Goal: Find specific page/section: Find specific page/section

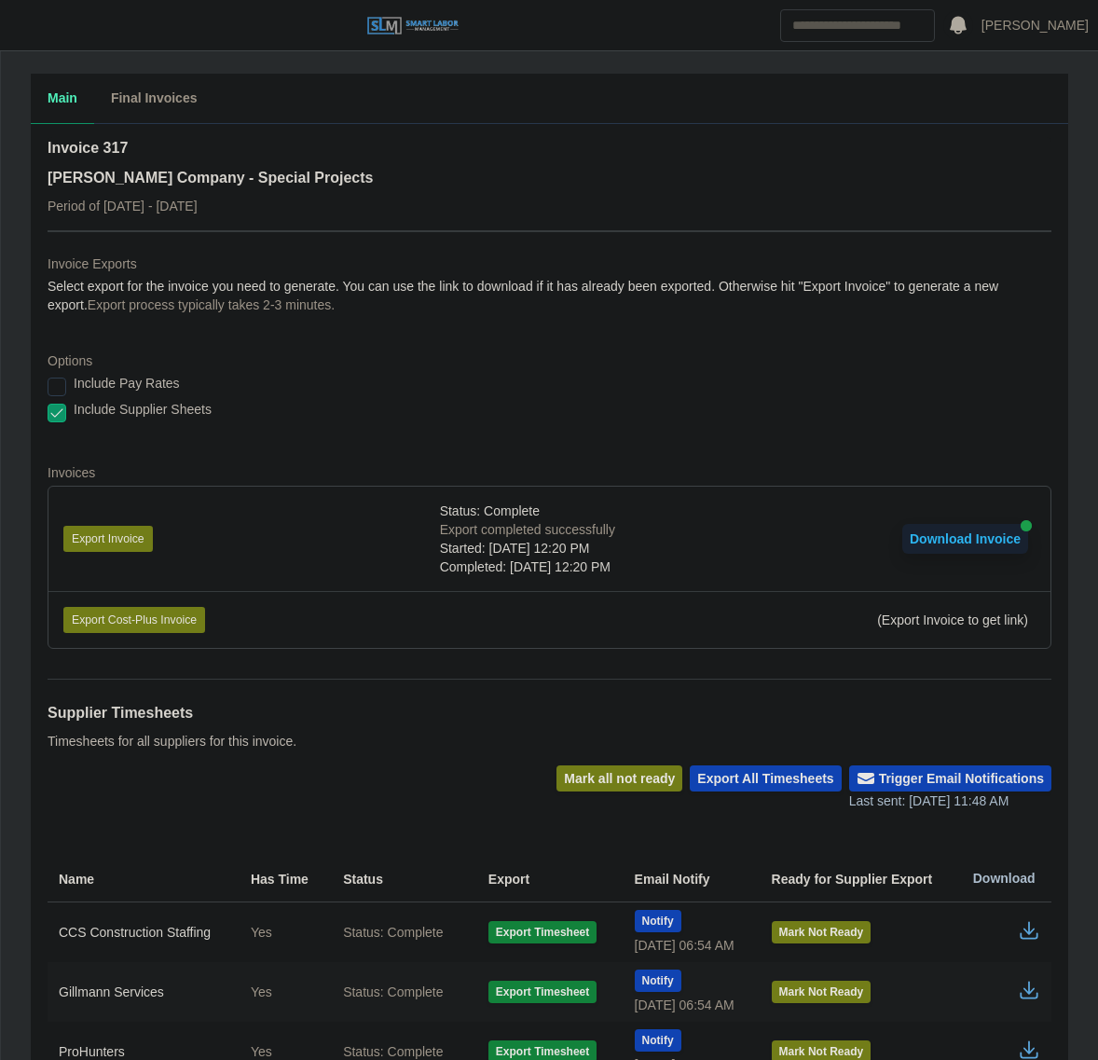
scroll to position [328, 0]
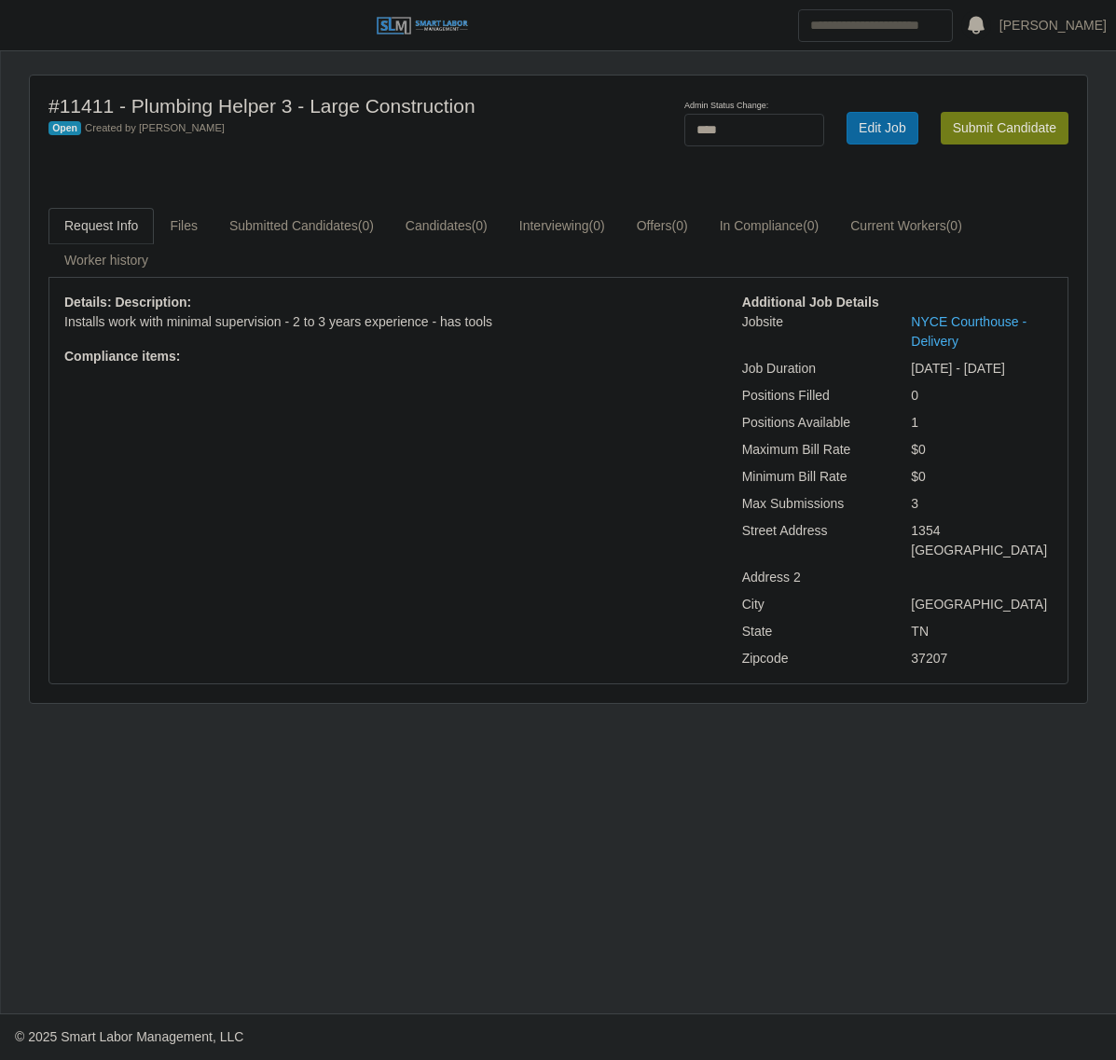
select select "****"
click at [48, 569] on div "Request Info Files Submitted Candidates (0) Candidates (0) Interviewing (0) Off…" at bounding box center [558, 446] width 1048 height 476
drag, startPoint x: 40, startPoint y: 33, endPoint x: 40, endPoint y: 44, distance: 11.2
click at [40, 33] on button "button" at bounding box center [23, 25] width 47 height 31
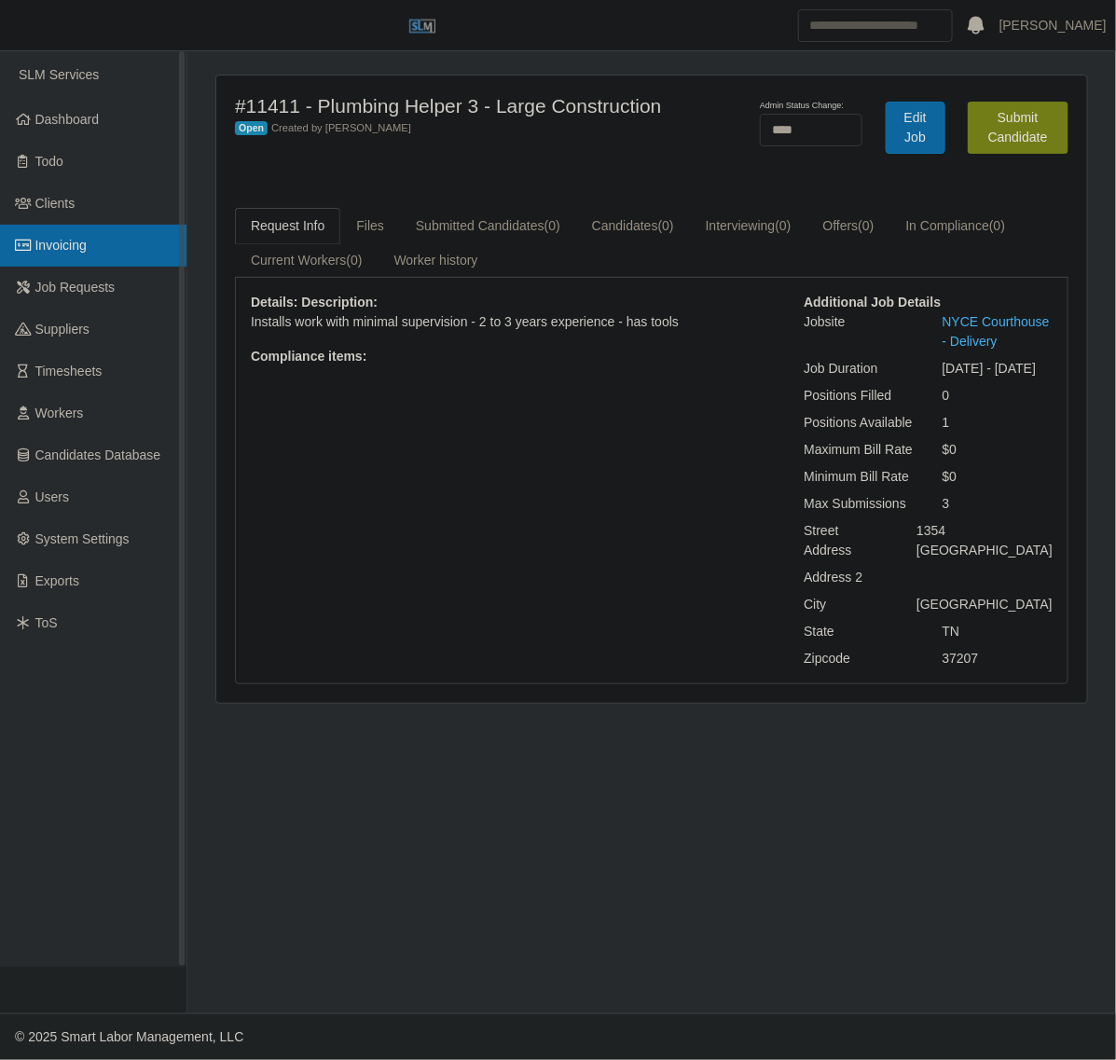
click at [79, 239] on span "Invoicing" at bounding box center [60, 245] width 51 height 15
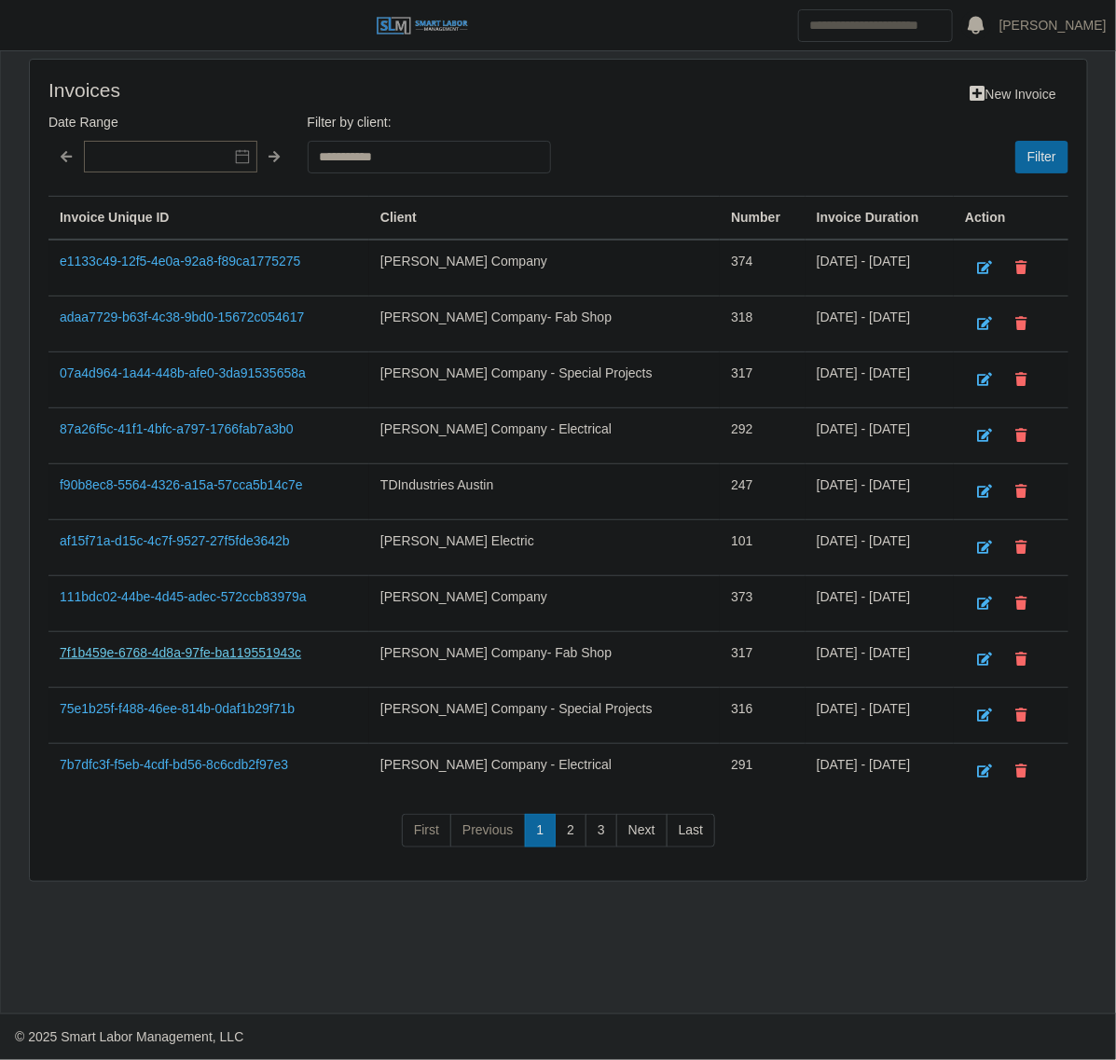
click at [103, 660] on link "7f1b459e-6768-4d8a-97fe-ba119551943c" at bounding box center [180, 652] width 241 height 15
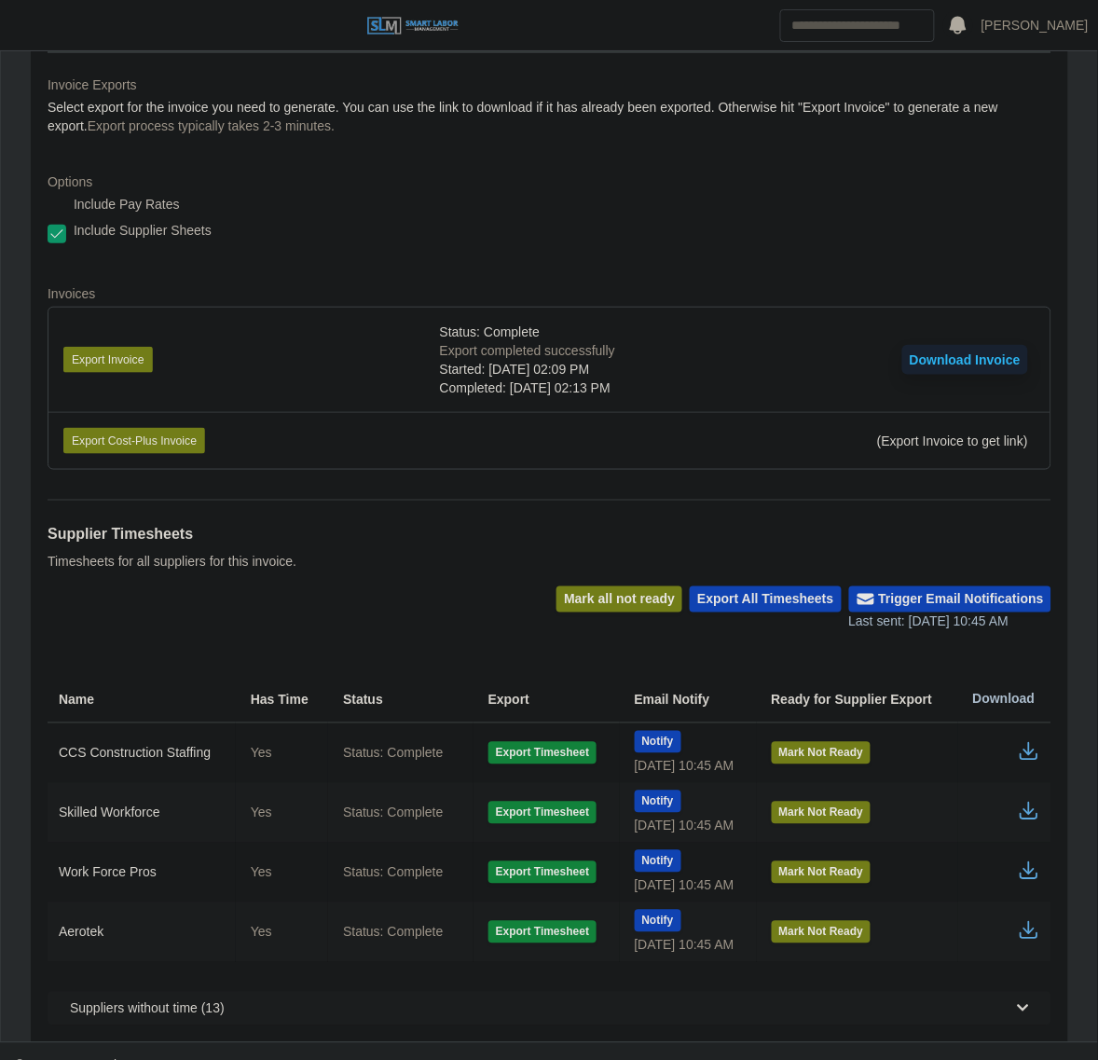
scroll to position [210, 0]
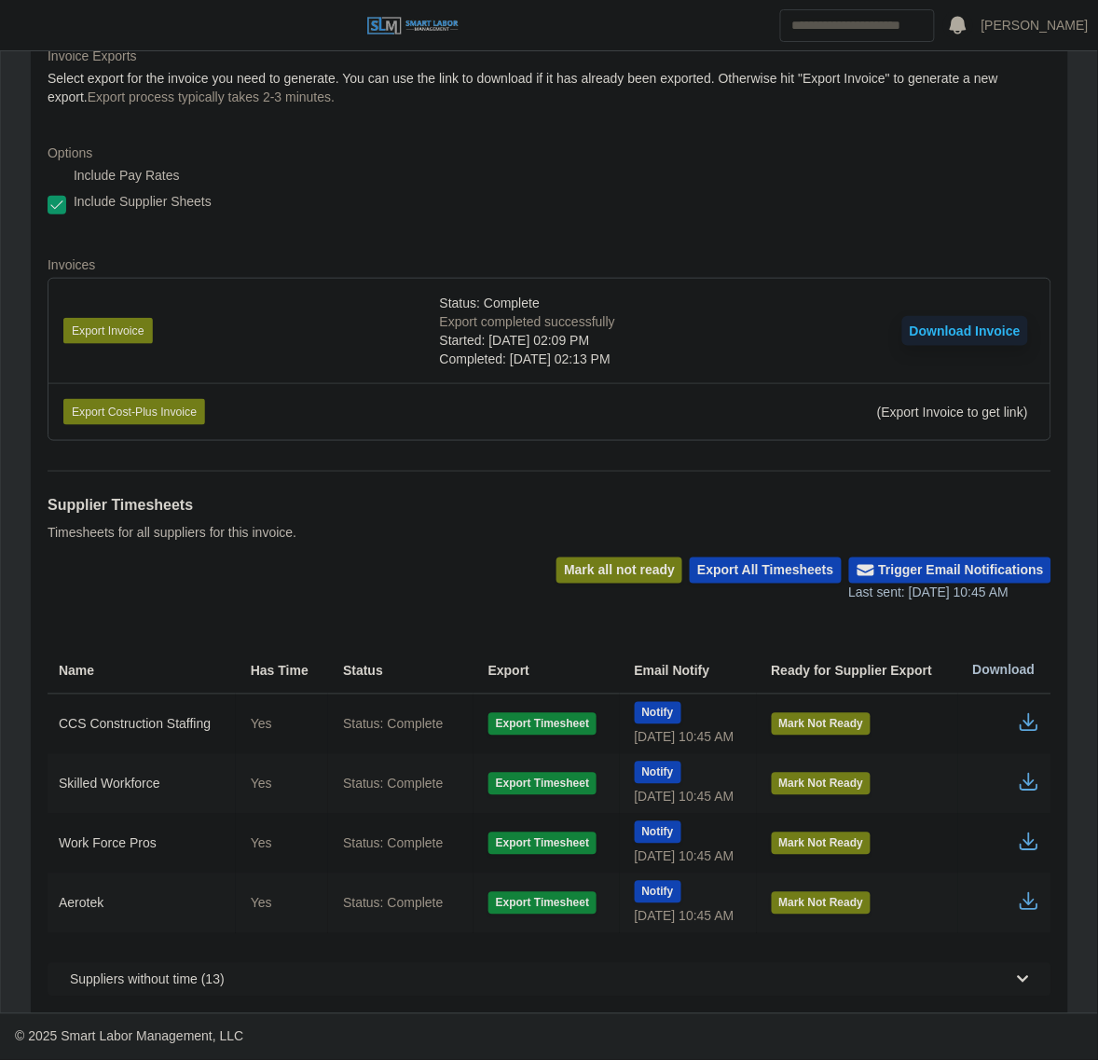
click at [1023, 714] on icon "button" at bounding box center [1029, 722] width 22 height 22
click at [11, 15] on span "button" at bounding box center [23, 25] width 24 height 21
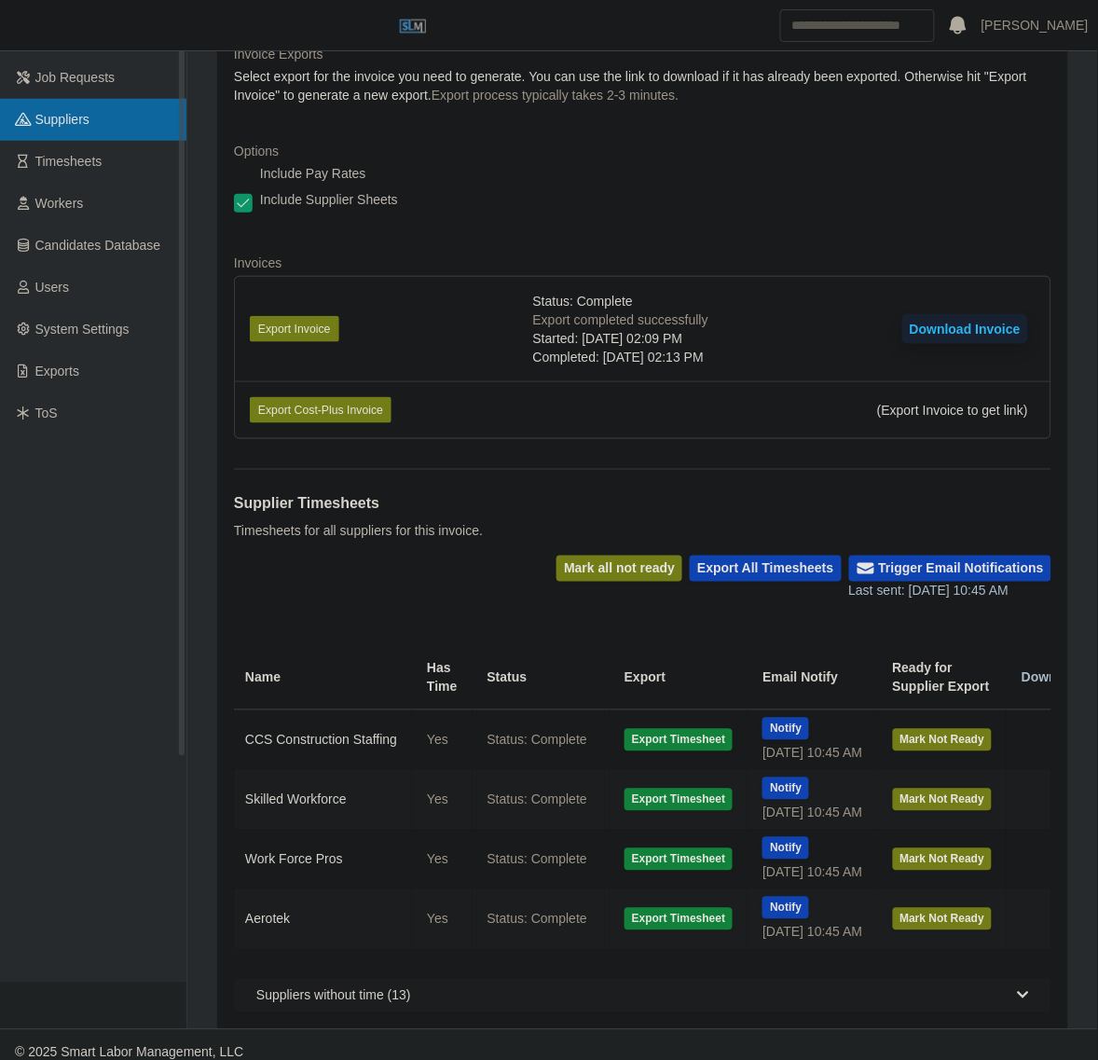
click at [75, 103] on link "Suppliers" at bounding box center [93, 120] width 186 height 42
